Goal: Task Accomplishment & Management: Manage account settings

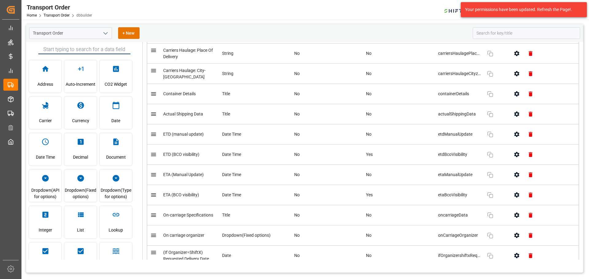
scroll to position [1543, 0]
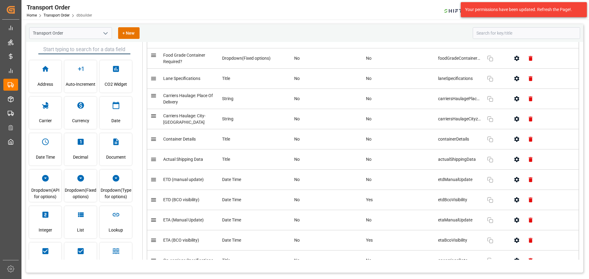
click at [398, 9] on div "Transport Order Home Transport Order dbbuilder SHIFTX 0 Notifications Only show…" at bounding box center [302, 10] width 571 height 20
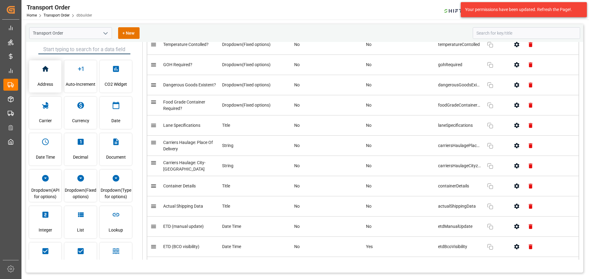
scroll to position [1451, 0]
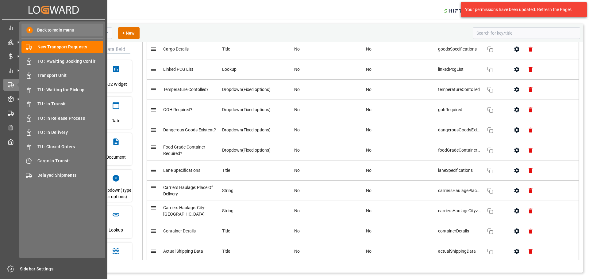
click at [39, 31] on span "Back to main menu" at bounding box center [53, 30] width 41 height 6
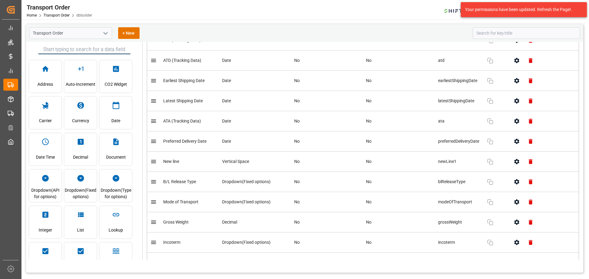
scroll to position [440, 0]
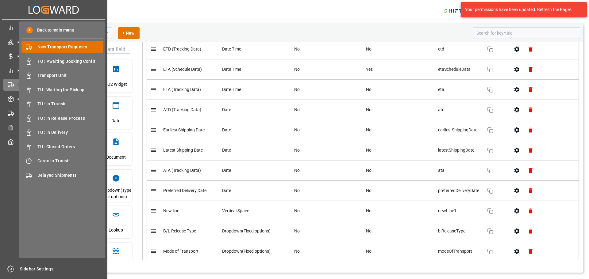
click at [63, 44] on div "New Transport Requests New Transport Requests" at bounding box center [62, 47] width 82 height 12
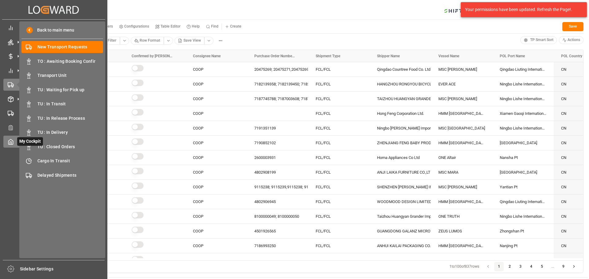
click at [13, 143] on icon at bounding box center [11, 142] width 6 height 6
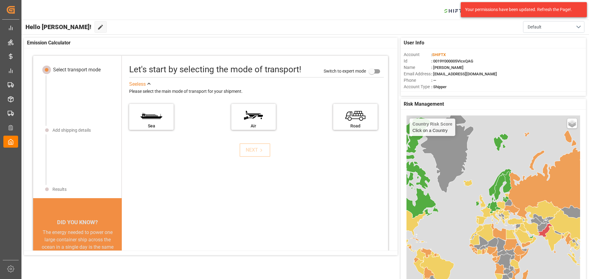
click at [580, 8] on div "Your permissions have been updated. Refresh the Page!." at bounding box center [523, 9] width 117 height 6
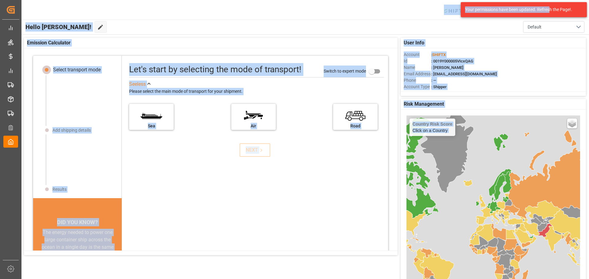
drag, startPoint x: 425, startPoint y: 12, endPoint x: 297, endPoint y: 10, distance: 127.5
click at [292, 10] on body "Created by potrace 1.15, written by [PERSON_NAME] [DATE]-[DATE] Created by potr…" at bounding box center [294, 139] width 589 height 279
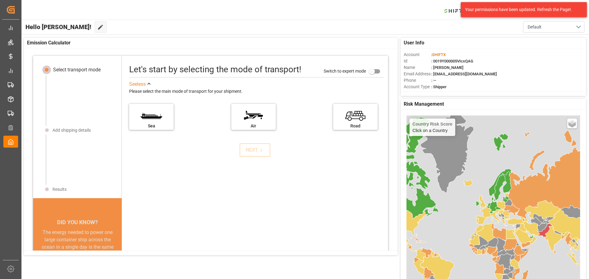
click at [55, 19] on div "SHIFTX 0 Notifications Only show unread All Mark all categories read No notific…" at bounding box center [302, 10] width 571 height 20
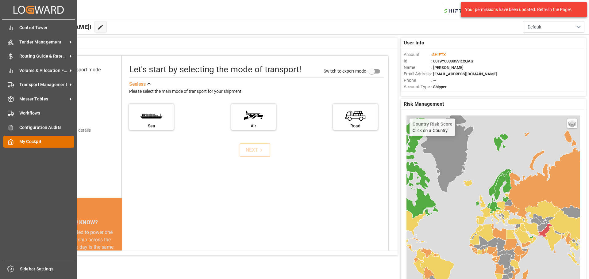
click at [32, 139] on span "My Cockpit" at bounding box center [46, 142] width 55 height 6
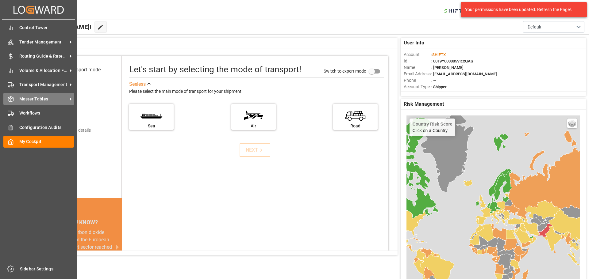
click at [39, 97] on span "Master Tables" at bounding box center [43, 99] width 48 height 6
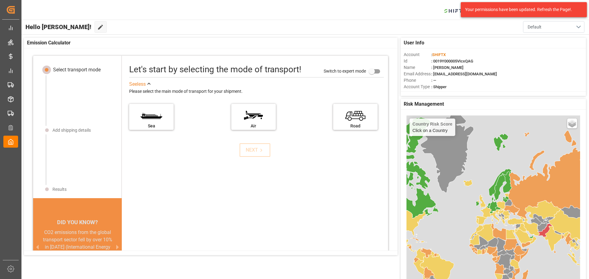
click at [578, 24] on button "Default" at bounding box center [553, 27] width 61 height 12
drag, startPoint x: 483, startPoint y: 27, endPoint x: 506, endPoint y: 21, distance: 23.2
click at [486, 26] on div "Hello [PERSON_NAME]! Edit Cockpit Default Default" at bounding box center [305, 27] width 568 height 15
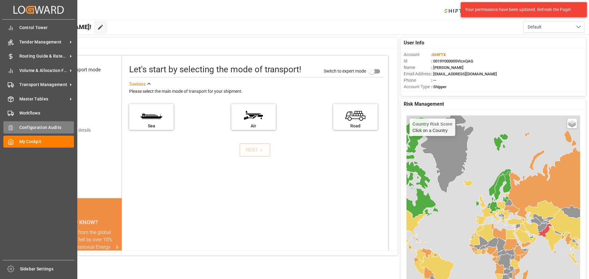
click at [44, 127] on span "Configuration Audits" at bounding box center [46, 127] width 55 height 6
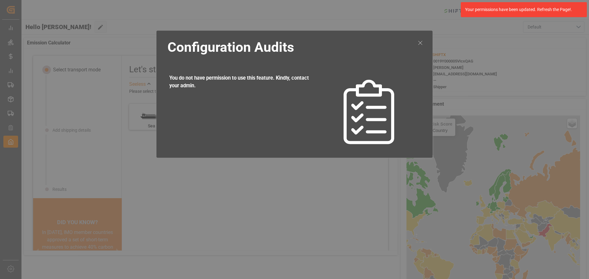
drag, startPoint x: 422, startPoint y: 41, endPoint x: 121, endPoint y: 47, distance: 300.8
click at [421, 40] on icon at bounding box center [419, 42] width 7 height 7
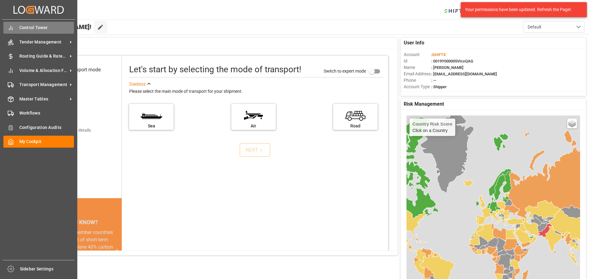
click at [26, 25] on span "Control Tower" at bounding box center [46, 28] width 55 height 6
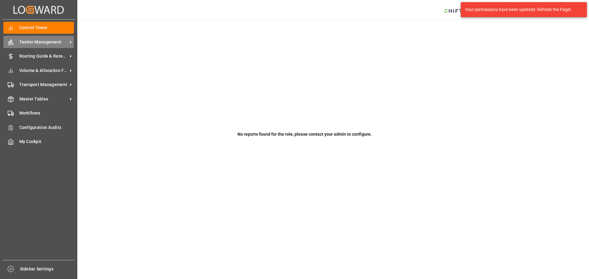
click at [29, 41] on span "Tender Management" at bounding box center [43, 42] width 48 height 6
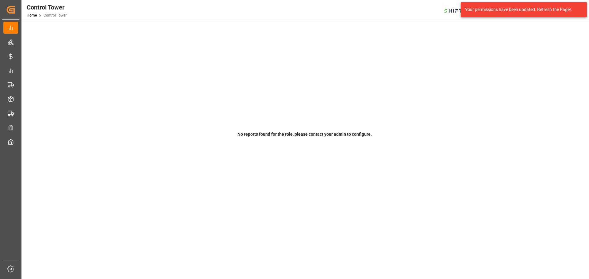
drag, startPoint x: 162, startPoint y: 59, endPoint x: 122, endPoint y: 60, distance: 39.9
click at [161, 59] on div "No reports found for the role, please contact your admin to configure. © 2025 L…" at bounding box center [304, 238] width 566 height 437
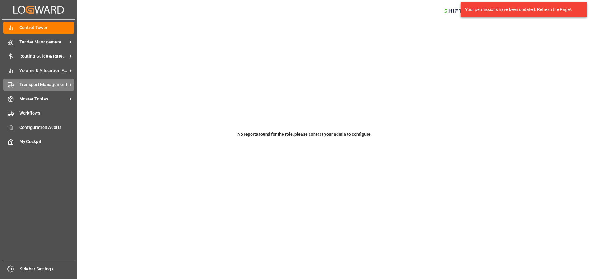
click at [33, 84] on span "Transport Management" at bounding box center [43, 85] width 48 height 6
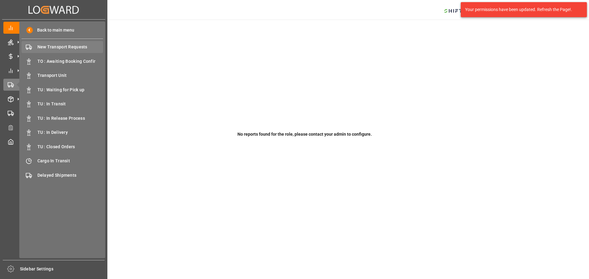
click at [63, 45] on span "New Transport Requests" at bounding box center [70, 47] width 66 height 6
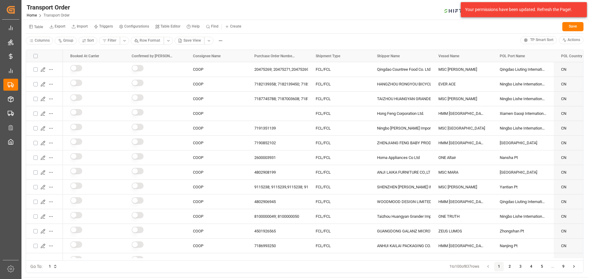
drag, startPoint x: 521, startPoint y: 7, endPoint x: 269, endPoint y: 26, distance: 252.7
click at [269, 26] on div "Table Export Import Triggers Configurations Table Editor Help Find Create Save" at bounding box center [304, 27] width 557 height 13
click at [342, 19] on div "Transport Order Home Transport Order SHIFTX 0 Notifications Only show unread Al…" at bounding box center [302, 10] width 571 height 20
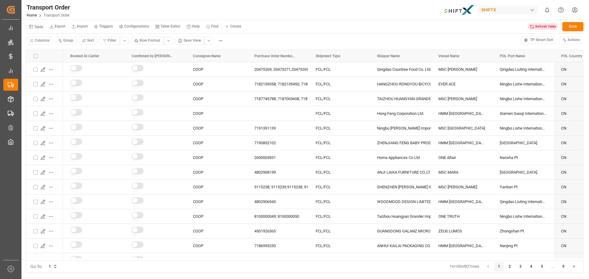
click at [574, 10] on html "Created by potrace 1.15, written by Peter Selinger 2001-2017 Created by potrace…" at bounding box center [294, 139] width 589 height 279
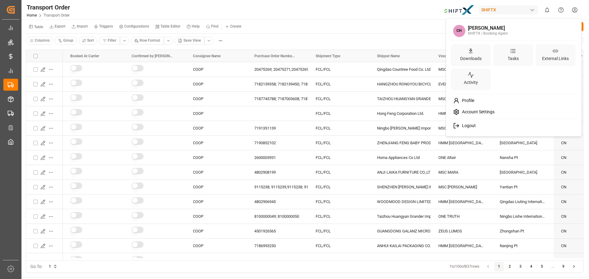
click at [467, 127] on span "Logout" at bounding box center [467, 126] width 16 height 6
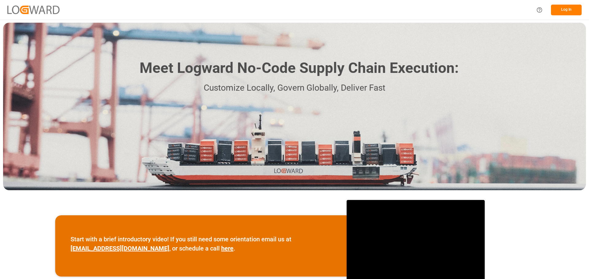
click at [577, 10] on button "Log In" at bounding box center [566, 10] width 31 height 11
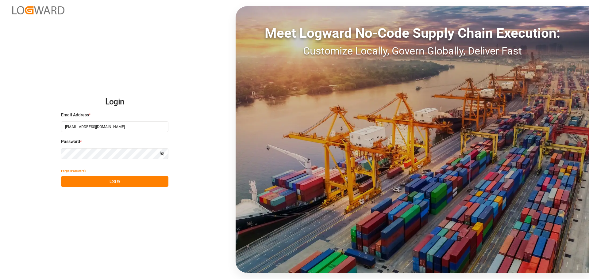
click at [123, 128] on input "carlottahuang@unistaff.biz" at bounding box center [114, 126] width 107 height 11
type input "joe.lai@originx.biz"
drag, startPoint x: 76, startPoint y: 180, endPoint x: 81, endPoint y: 182, distance: 5.0
click at [76, 180] on button "Log In" at bounding box center [114, 181] width 107 height 11
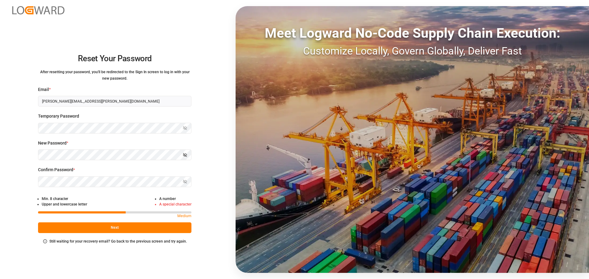
click at [88, 149] on div "New Password * Show password" at bounding box center [114, 153] width 153 height 27
click at [186, 155] on icon "button" at bounding box center [186, 155] width 2 height 2
click at [187, 181] on icon "button" at bounding box center [185, 182] width 4 height 4
click at [186, 154] on icon "button" at bounding box center [185, 155] width 4 height 2
click at [200, 174] on div "Reset Your Password After resetting your password, you'll be redirected to the …" at bounding box center [114, 139] width 229 height 279
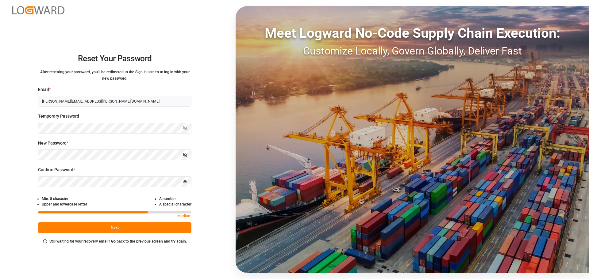
click at [211, 171] on div "Reset Your Password After resetting your password, you'll be redirected to the …" at bounding box center [114, 139] width 229 height 279
click at [161, 227] on button "Next" at bounding box center [114, 228] width 153 height 11
